Goal: Use online tool/utility: Utilize a website feature to perform a specific function

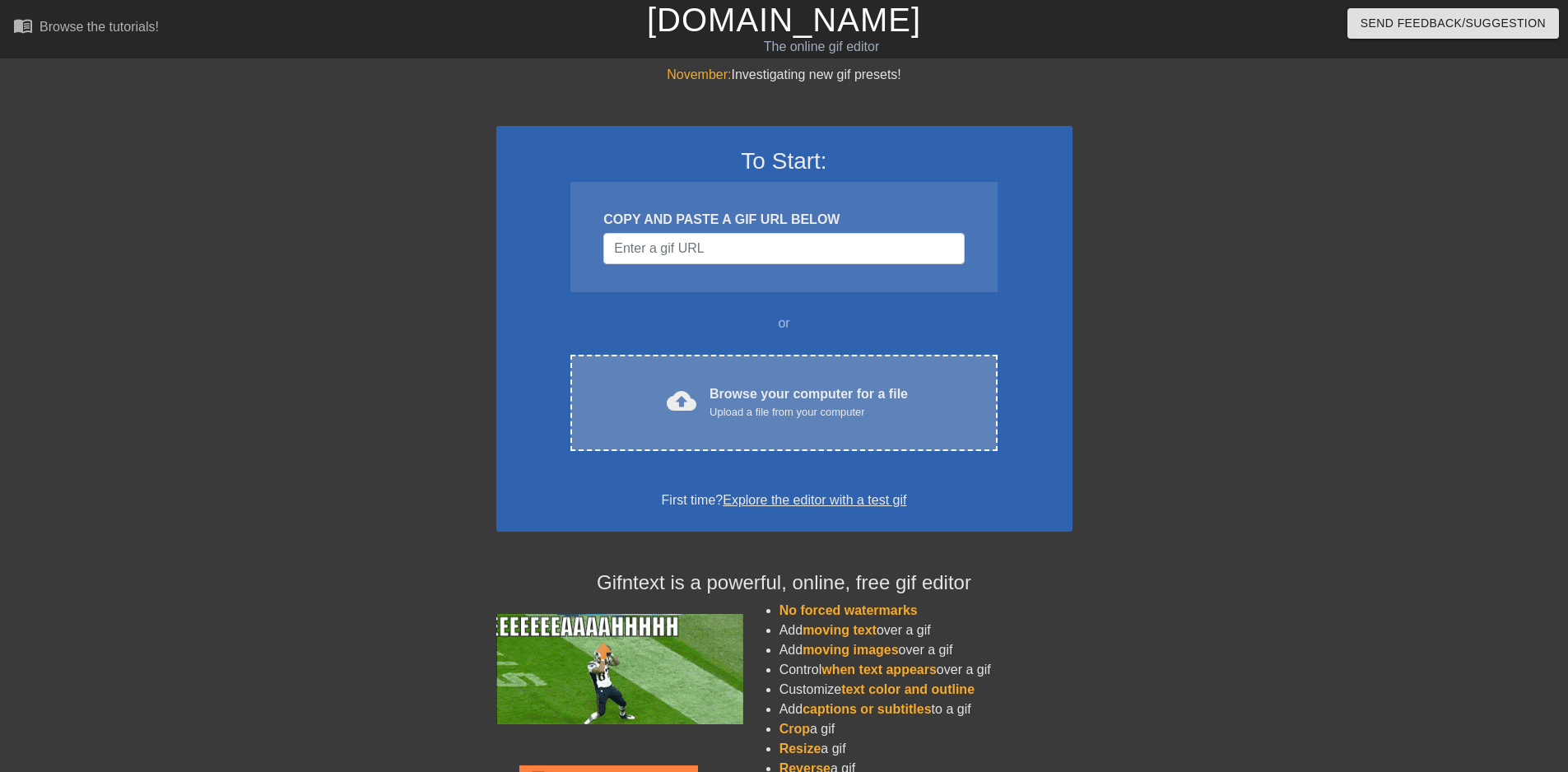
click at [753, 406] on div "Upload a file from your computer" at bounding box center [809, 412] width 199 height 17
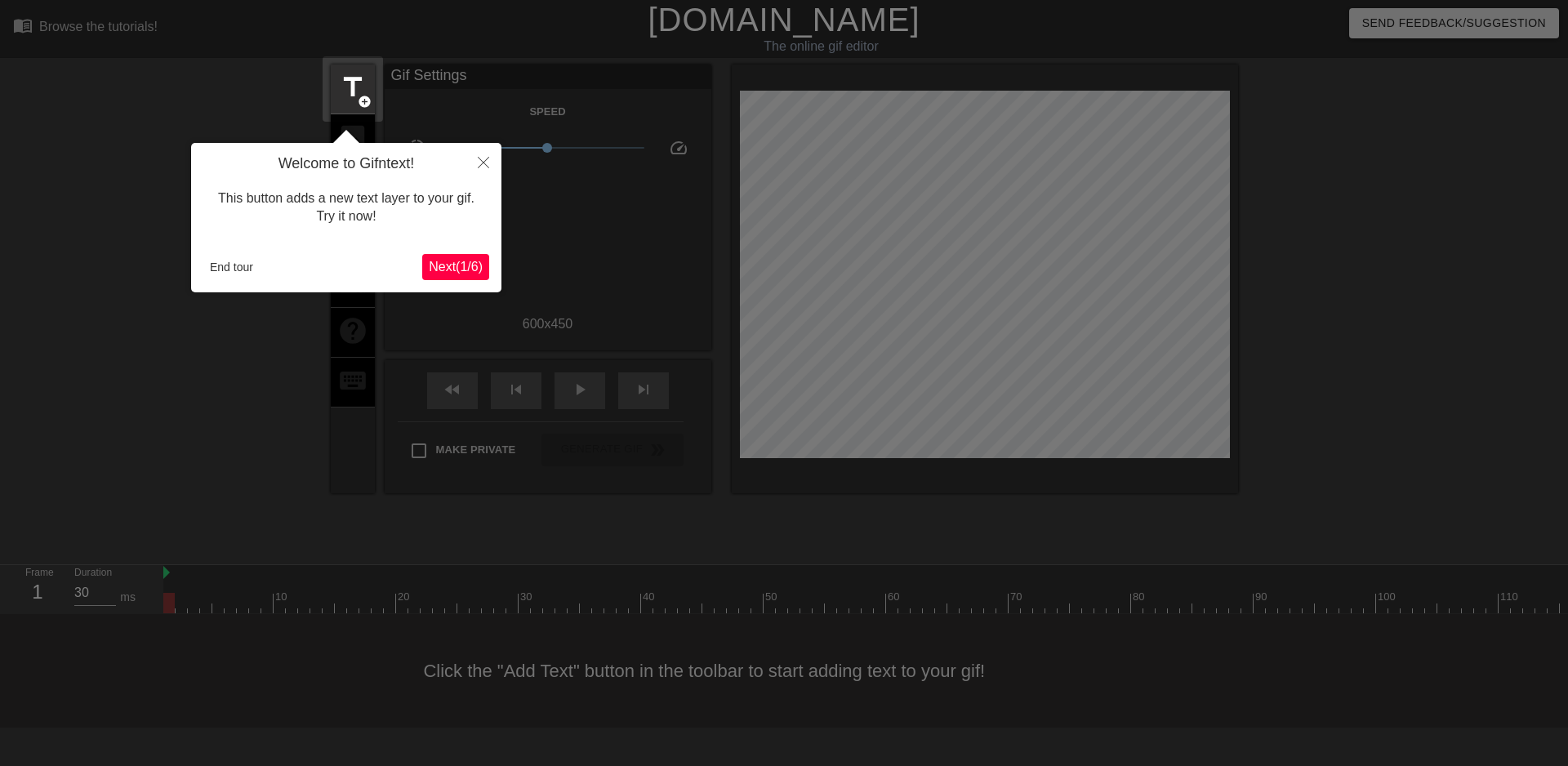
click at [441, 273] on span "Next ( 1 / 6 )" at bounding box center [456, 266] width 54 height 14
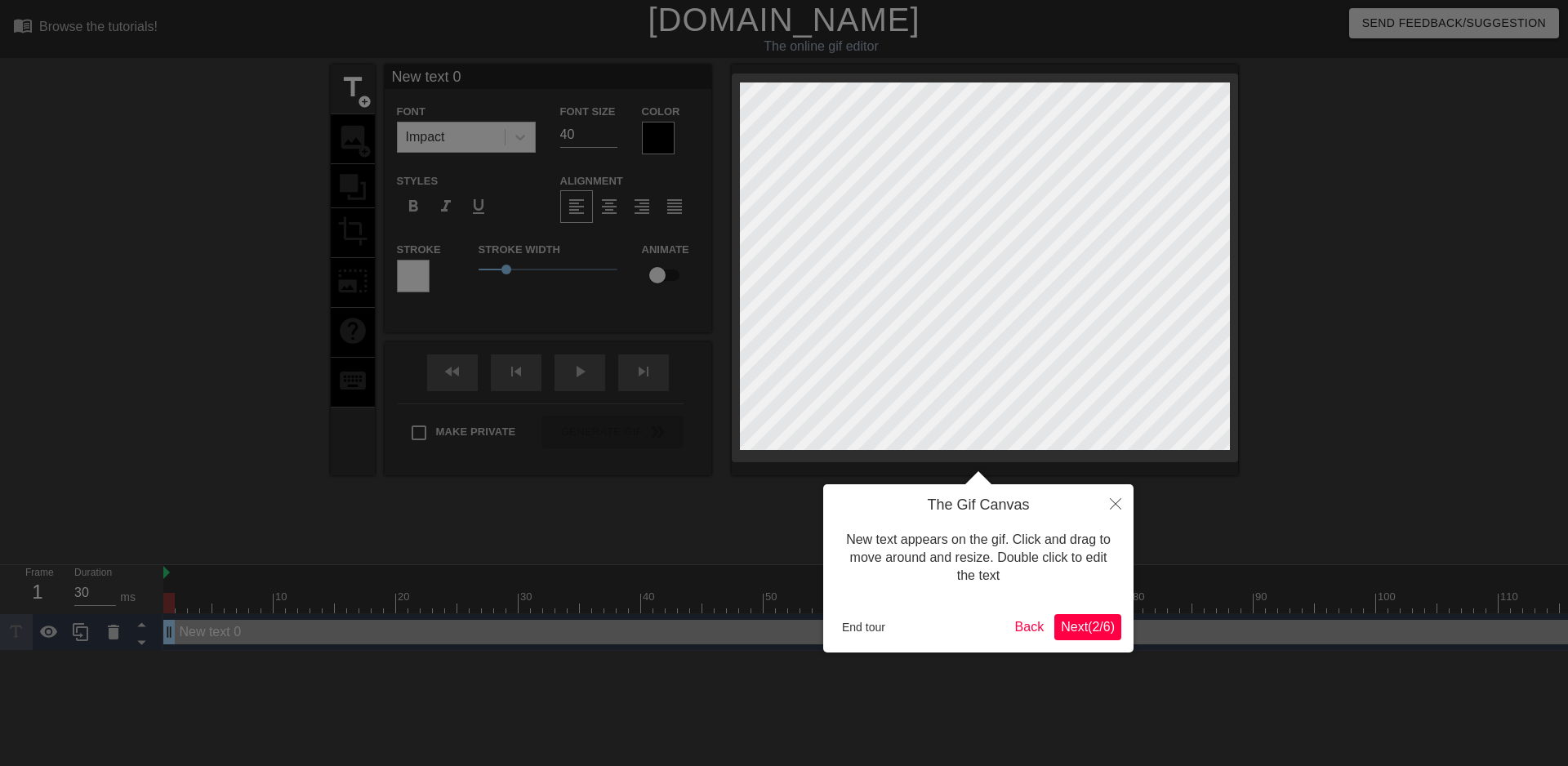
click at [1095, 634] on span "Next ( 2 / 6 )" at bounding box center [1088, 627] width 54 height 14
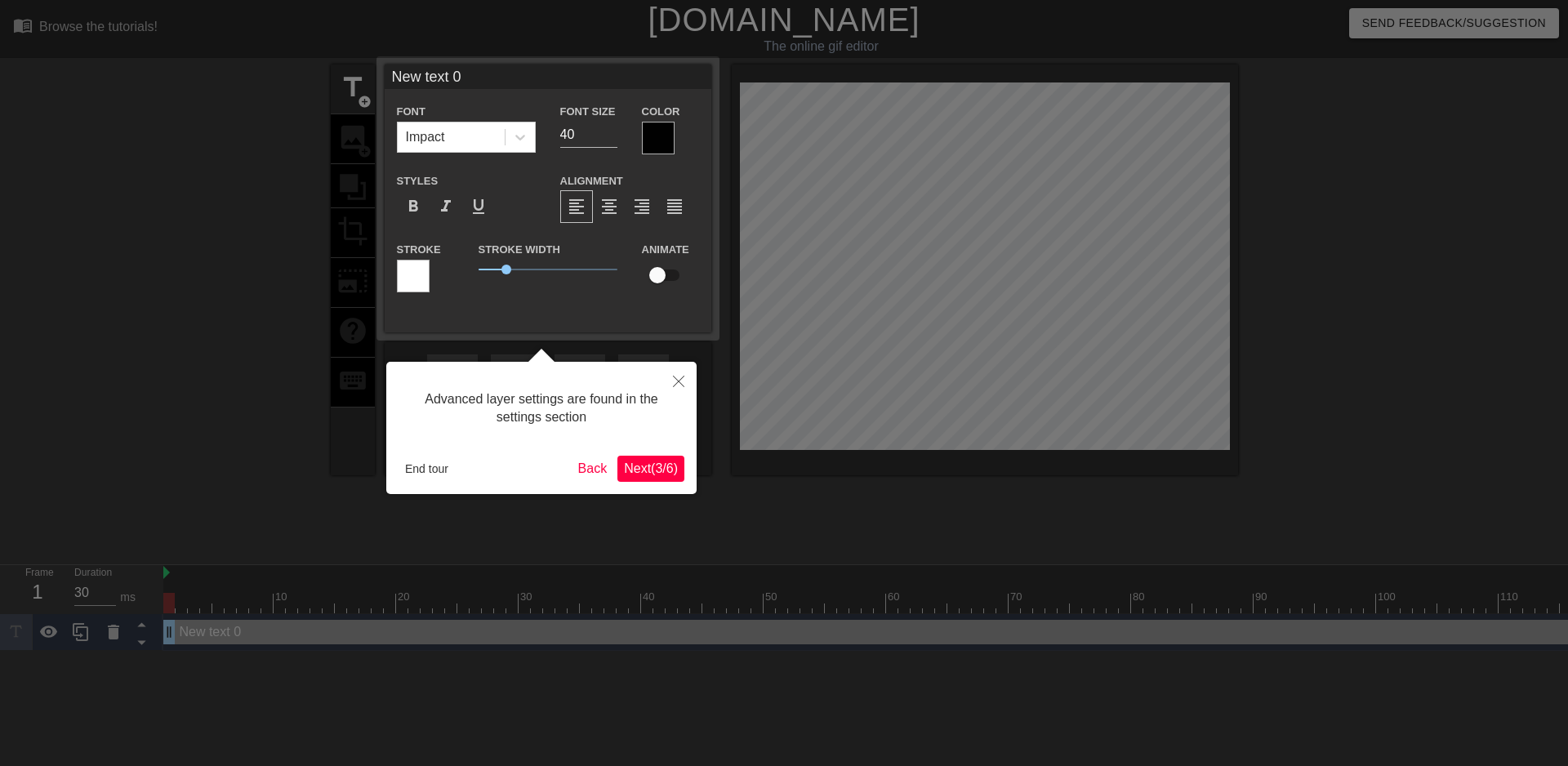
click at [673, 471] on span "Next ( 3 / 6 )" at bounding box center [651, 469] width 54 height 14
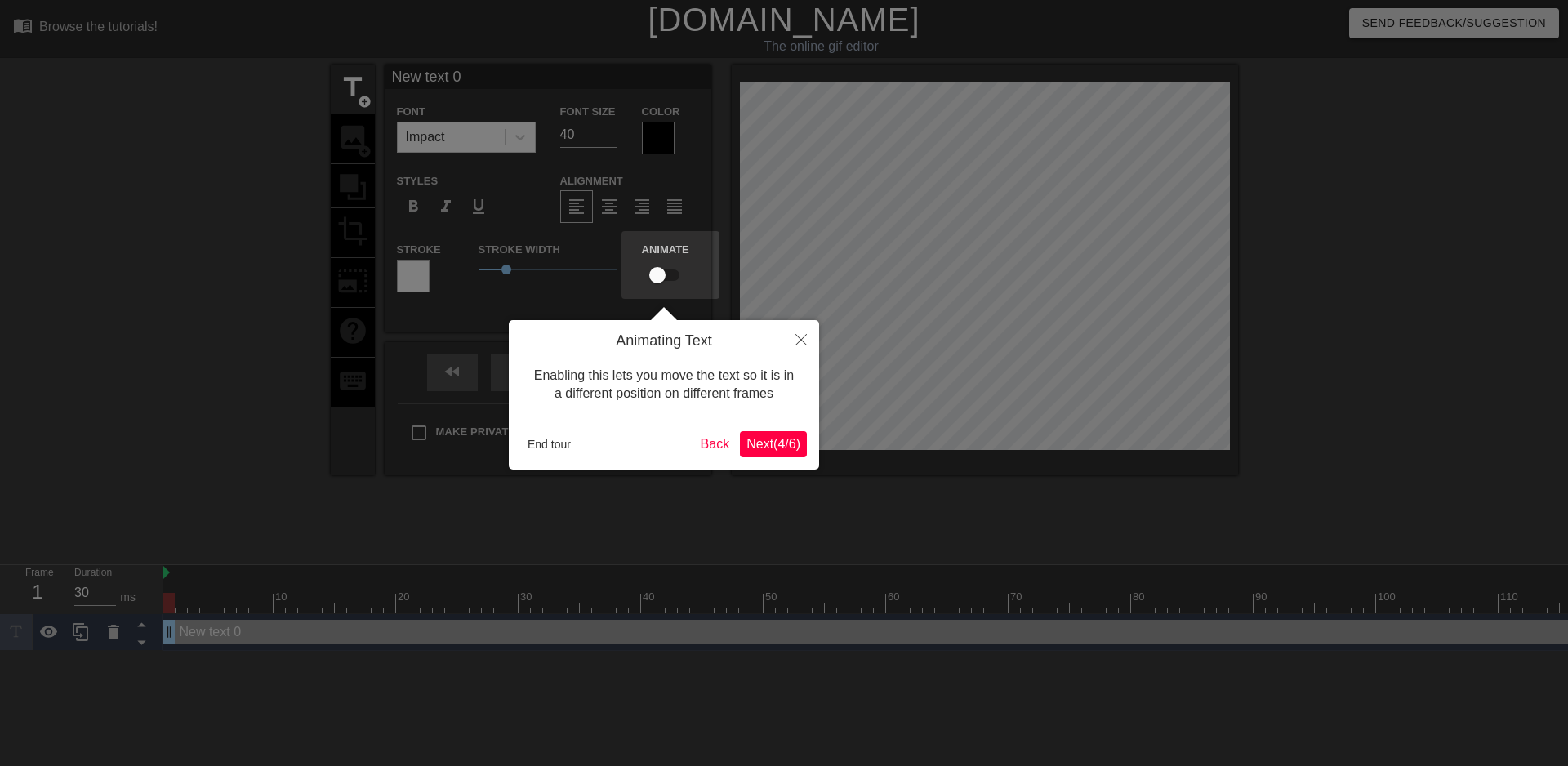
click at [765, 463] on div "Animating Text Enabling this lets you move the text so it is in a different pos…" at bounding box center [664, 395] width 310 height 150
click at [769, 451] on span "Next ( 4 / 6 )" at bounding box center [773, 444] width 54 height 14
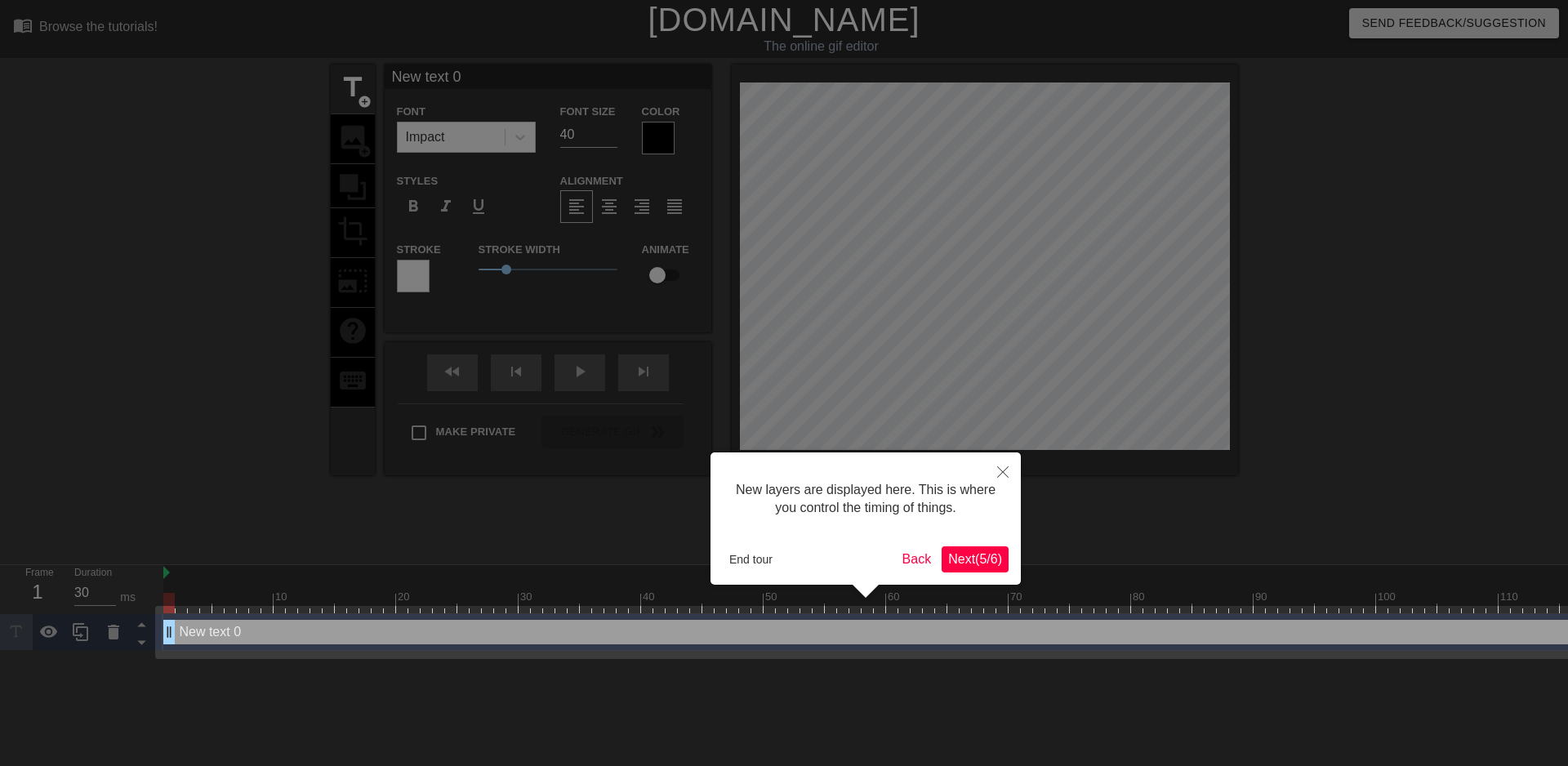
click at [966, 564] on span "Next ( 5 / 6 )" at bounding box center [974, 559] width 54 height 14
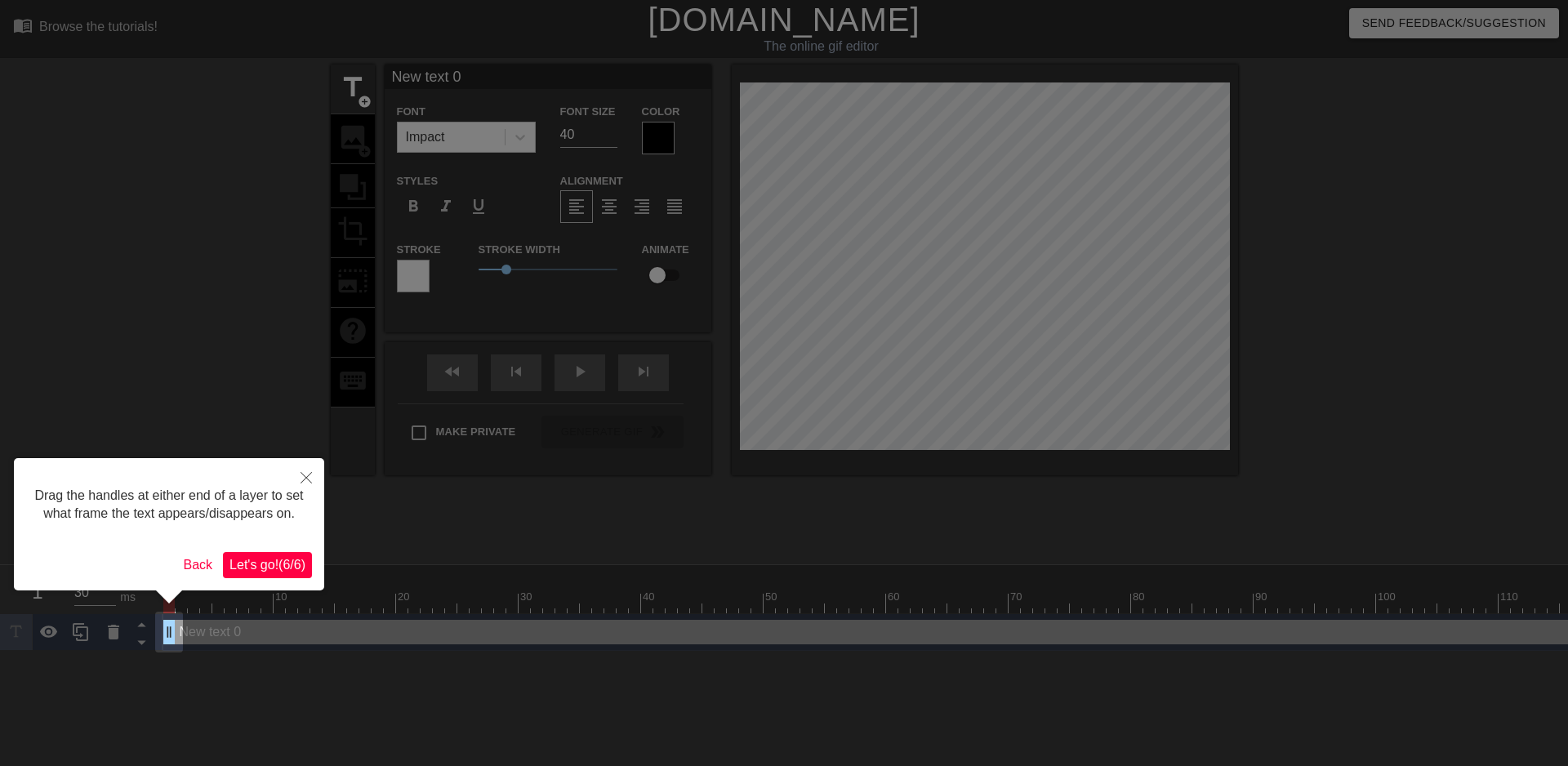
click at [306, 556] on button "Let's go! ( 6 / 6 )" at bounding box center [267, 565] width 89 height 26
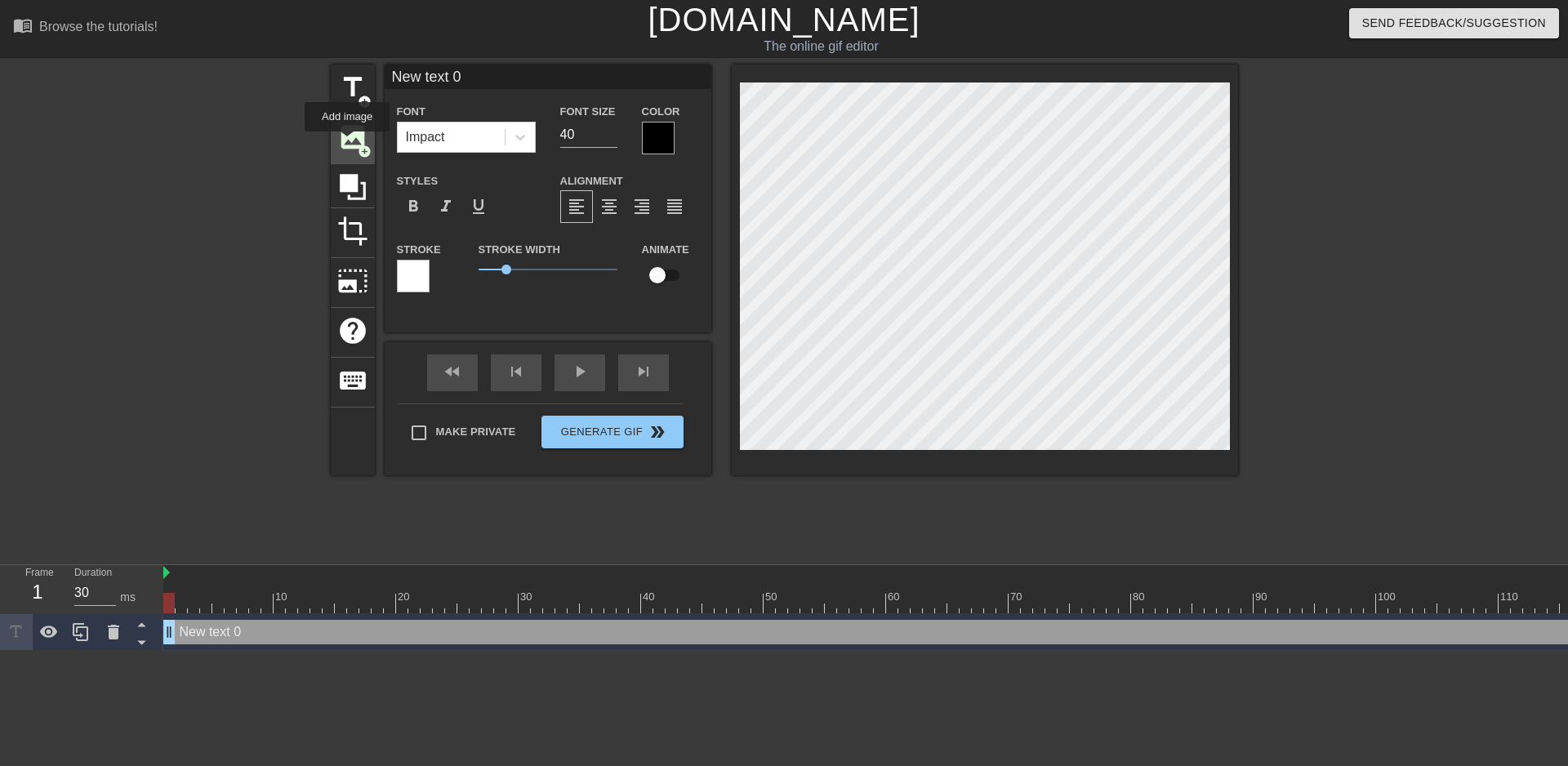
click at [347, 143] on span "image" at bounding box center [353, 136] width 31 height 31
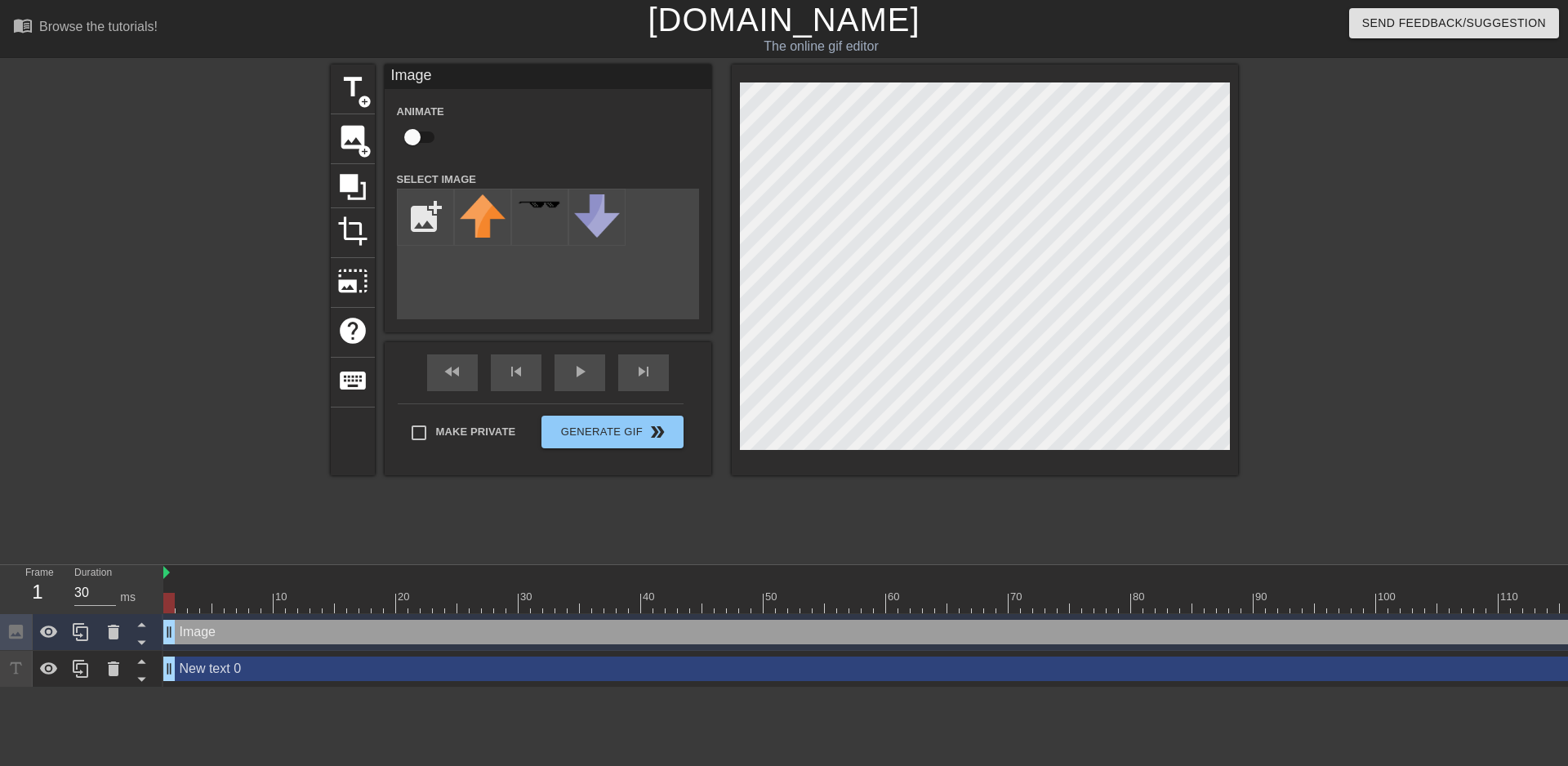
drag, startPoint x: 718, startPoint y: 208, endPoint x: 241, endPoint y: 213, distance: 477.0
click at [241, 213] on div at bounding box center [188, 309] width 245 height 490
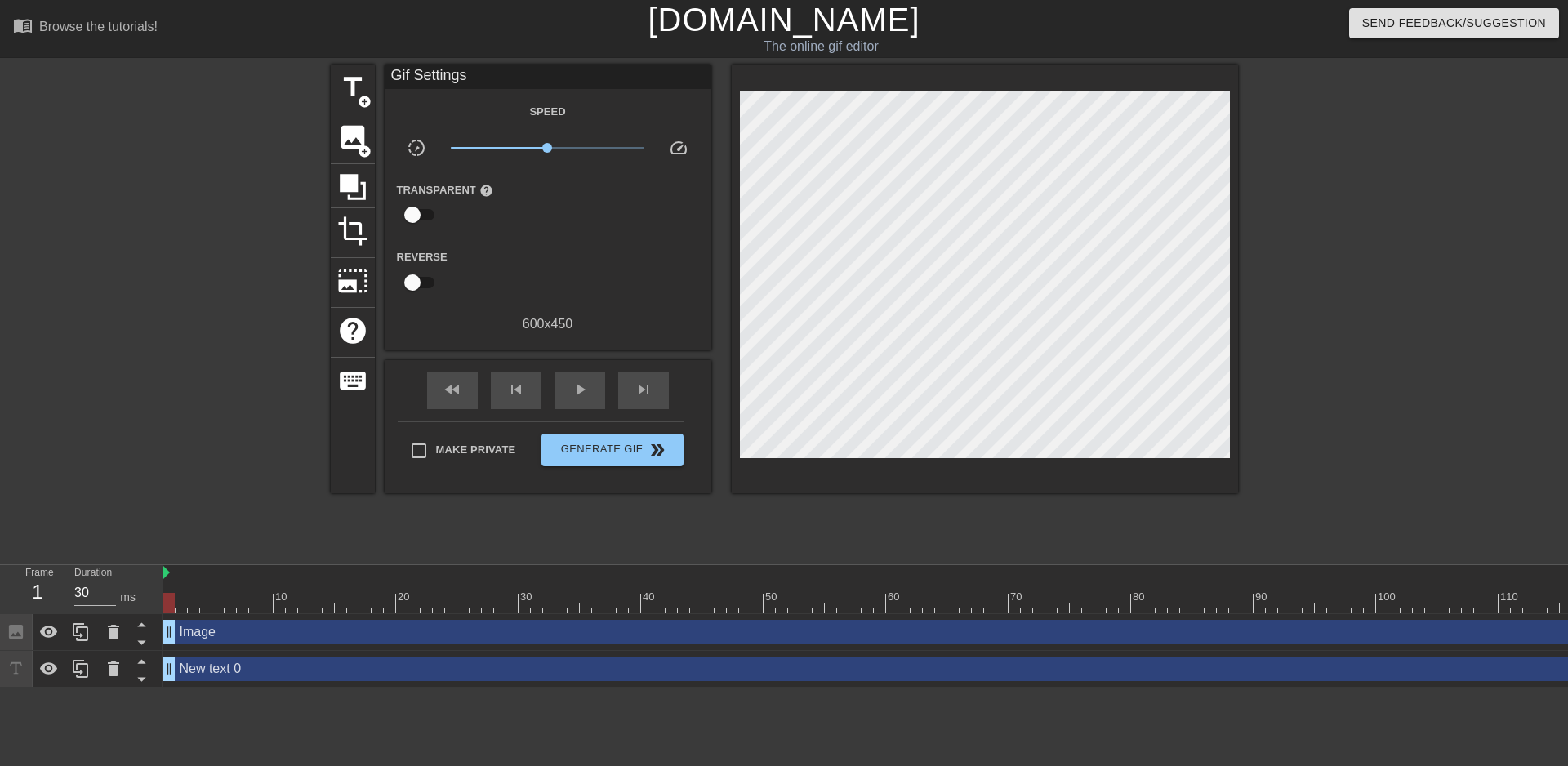
click at [201, 636] on div "Image drag_handle drag_handle" at bounding box center [1273, 632] width 2218 height 25
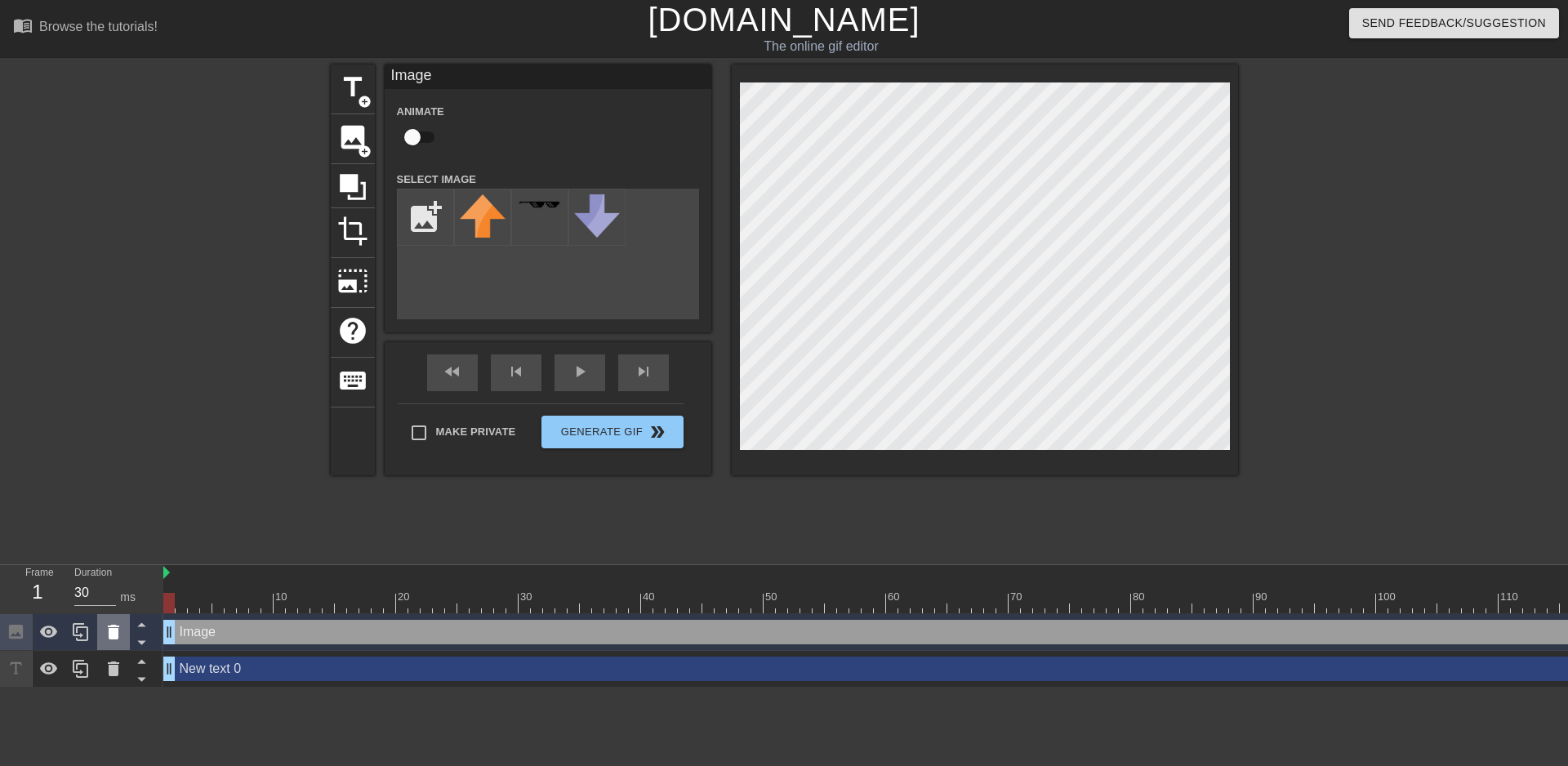
click at [106, 633] on icon at bounding box center [113, 632] width 19 height 19
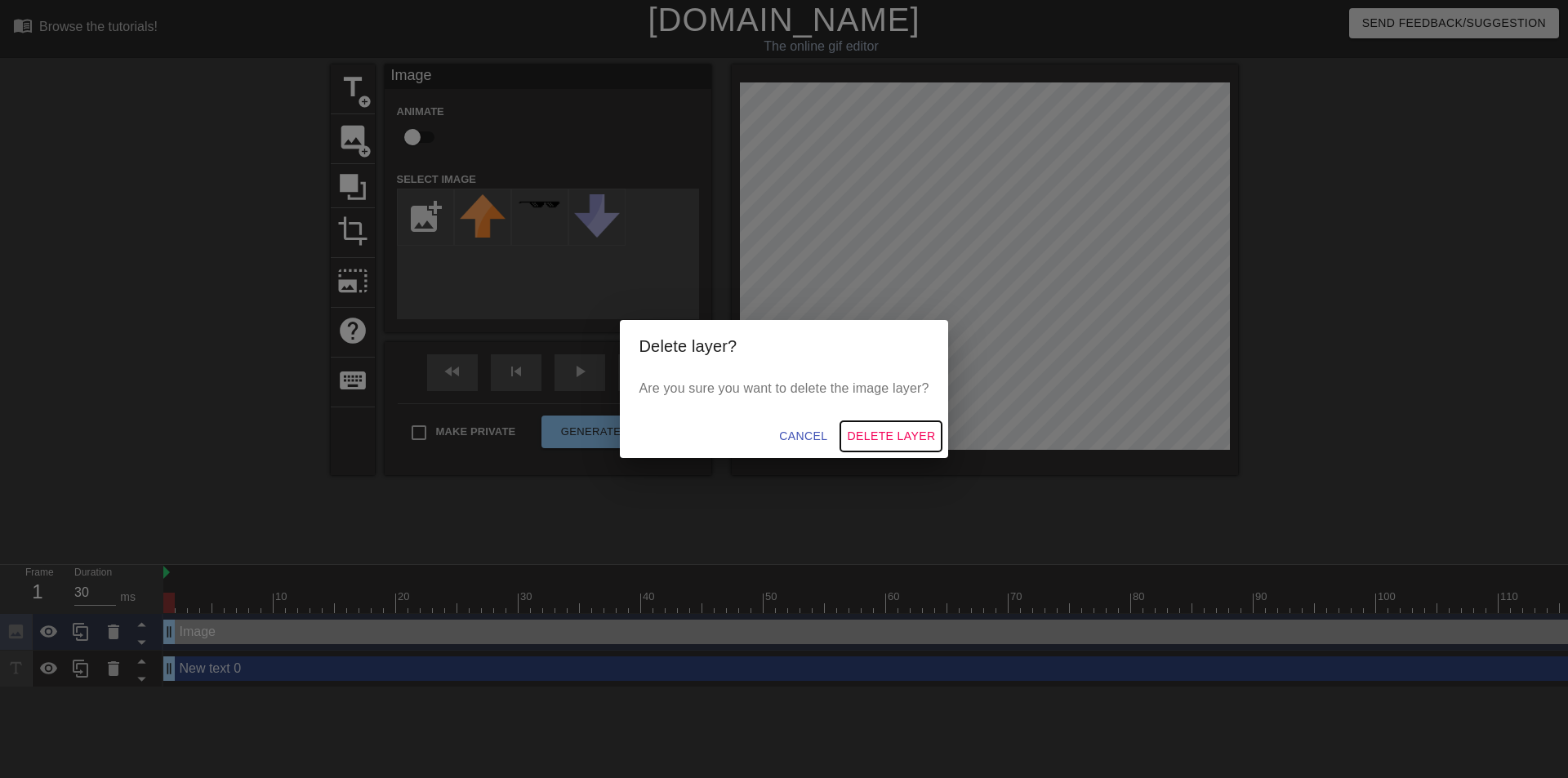
click at [903, 433] on span "Delete Layer" at bounding box center [891, 436] width 88 height 20
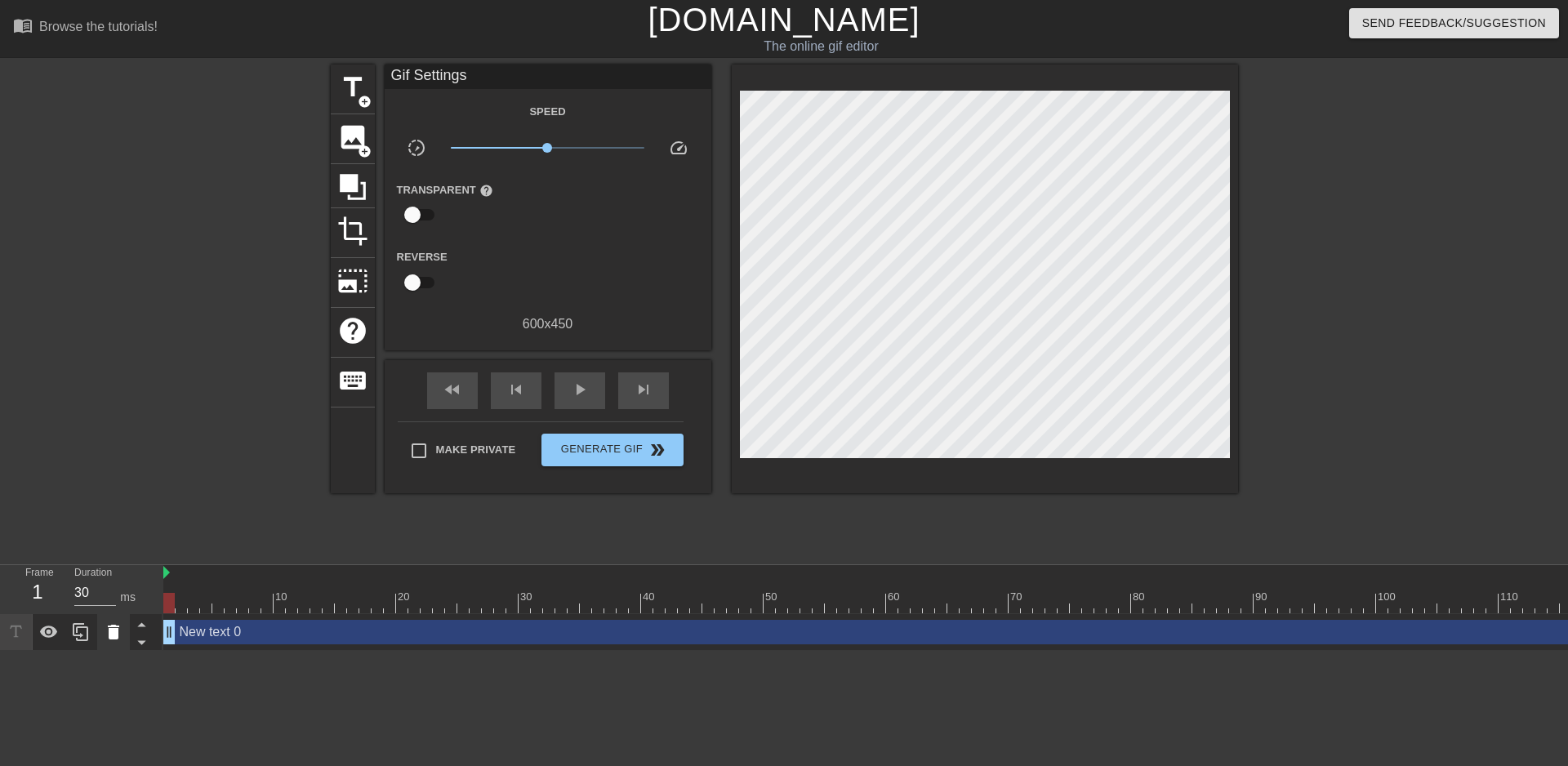
click at [117, 632] on icon at bounding box center [113, 632] width 11 height 15
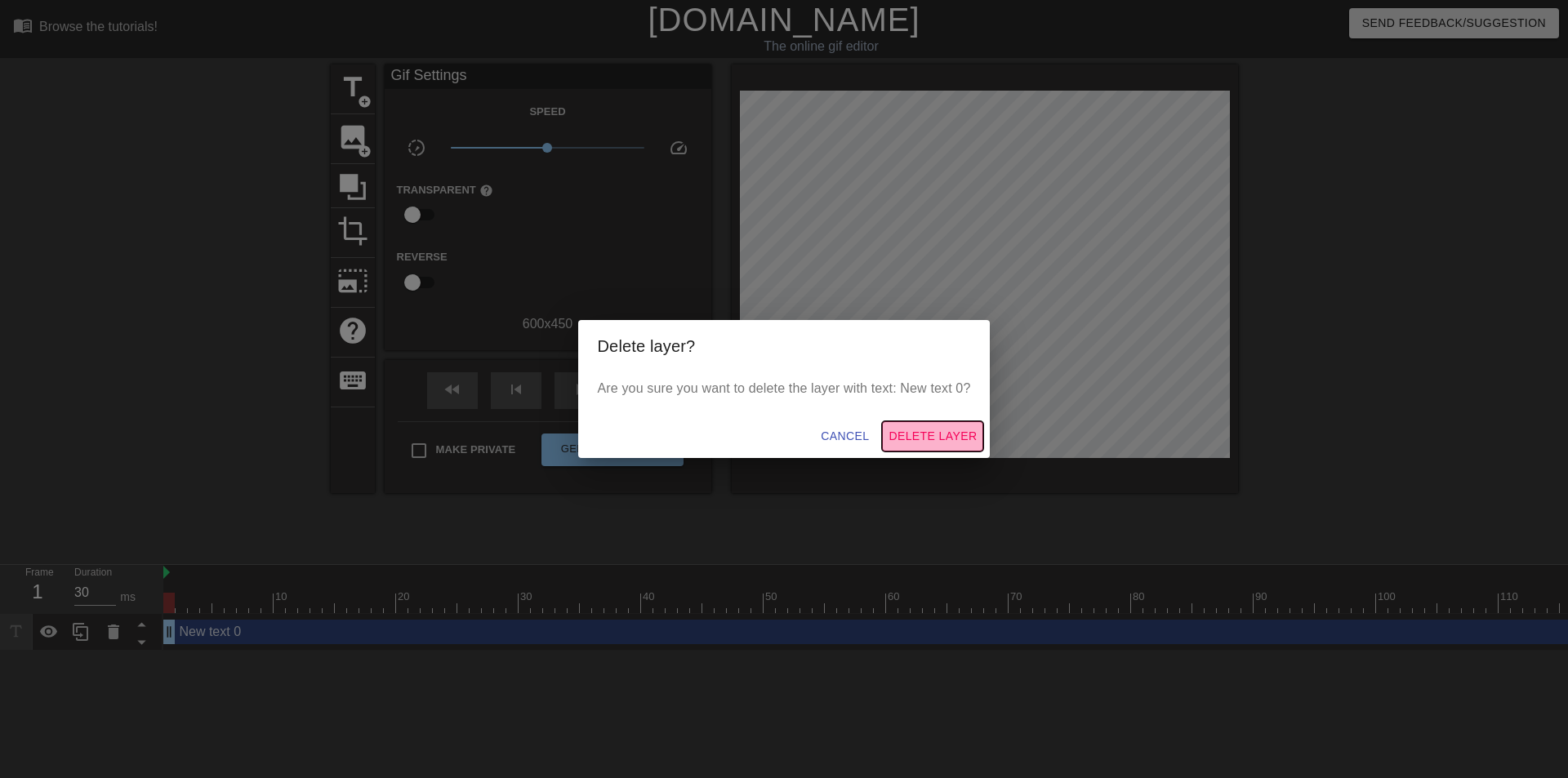
click at [944, 440] on span "Delete Layer" at bounding box center [933, 436] width 88 height 20
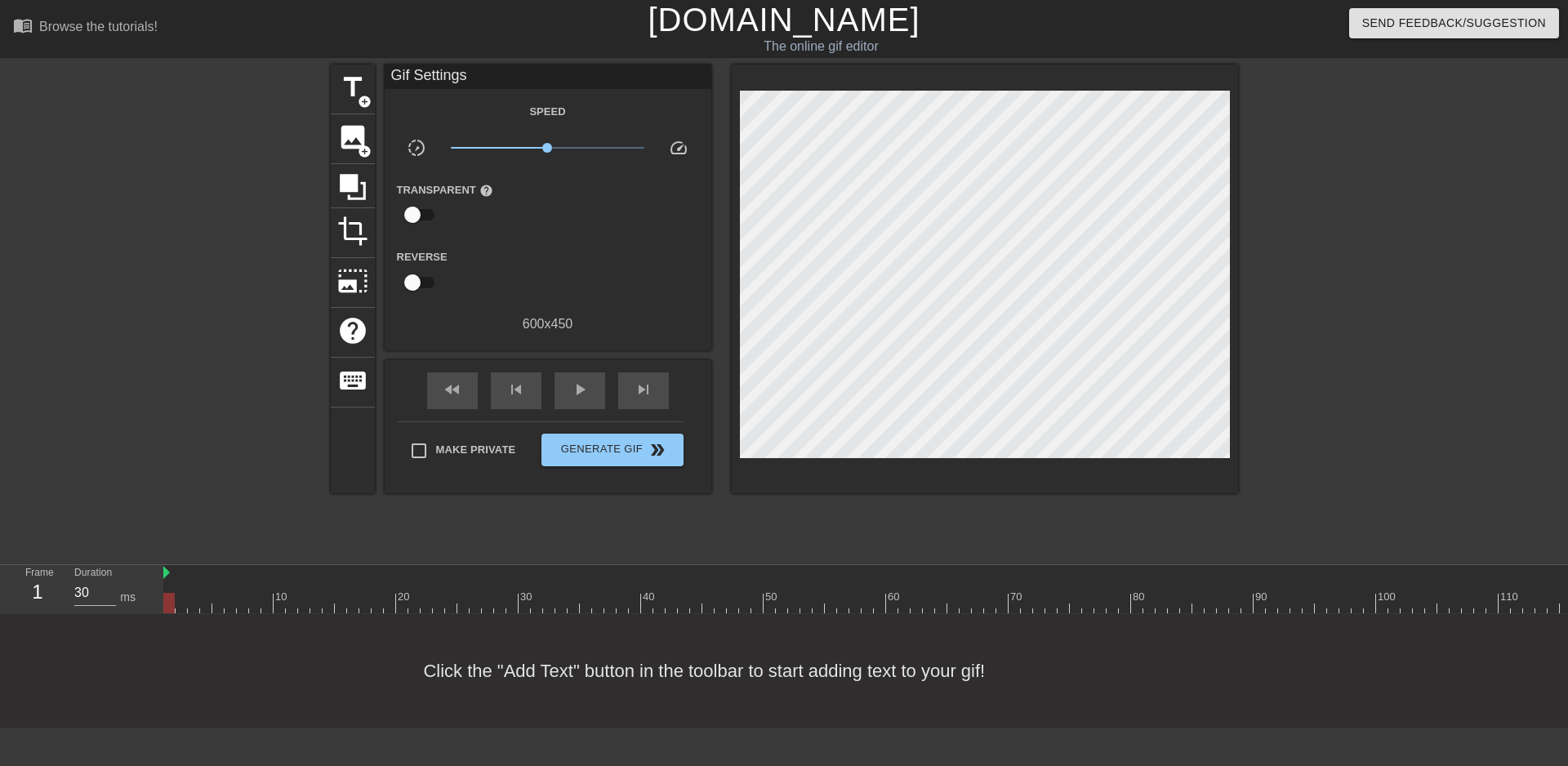
click at [166, 609] on div at bounding box center [169, 602] width 11 height 20
click at [167, 607] on div at bounding box center [169, 602] width 11 height 20
click at [345, 382] on span "keyboard" at bounding box center [353, 380] width 31 height 31
